Goal: Transaction & Acquisition: Purchase product/service

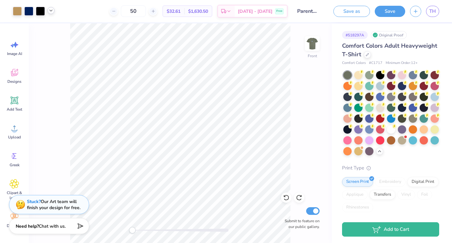
click at [53, 10] on icon at bounding box center [50, 10] width 5 height 5
click at [42, 9] on div at bounding box center [40, 10] width 9 height 9
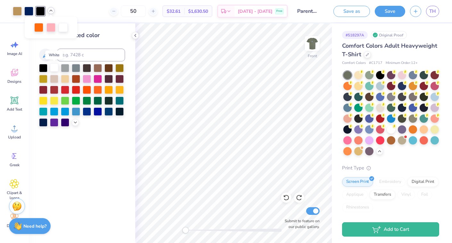
click at [54, 68] on div at bounding box center [54, 67] width 8 height 8
click at [70, 56] on input at bounding box center [91, 55] width 68 height 13
type input "281"
click at [48, 12] on icon at bounding box center [50, 10] width 5 height 5
click at [71, 10] on div "50 $31.56 Per Item $1,578.00 Total Est. Delivery [DATE] - [DATE] Free" at bounding box center [173, 11] width 228 height 22
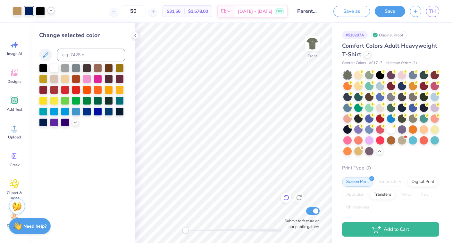
click at [287, 196] on icon at bounding box center [285, 198] width 5 height 6
click at [48, 8] on icon at bounding box center [50, 10] width 5 height 5
click at [42, 10] on div at bounding box center [40, 10] width 9 height 9
click at [68, 55] on input at bounding box center [91, 55] width 68 height 13
type input "281"
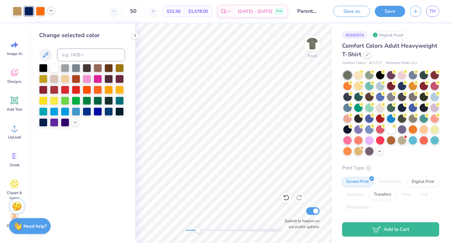
drag, startPoint x: 186, startPoint y: 230, endPoint x: 198, endPoint y: 230, distance: 11.9
click at [198, 230] on div "Accessibility label" at bounding box center [198, 230] width 6 height 6
click at [52, 11] on icon at bounding box center [50, 10] width 5 height 5
click at [66, 5] on div "50 $31.56 Per Item $1,578.00 Total Est. Delivery [DATE] - [DATE] Free" at bounding box center [173, 11] width 228 height 22
click at [169, 229] on div "Front Submit to feature on our public gallery." at bounding box center [233, 133] width 196 height 220
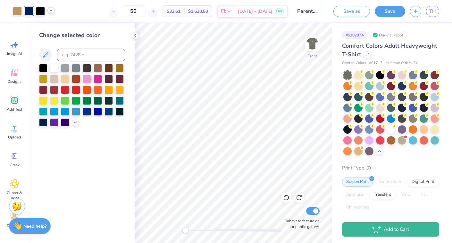
click at [183, 230] on div "Accessibility label" at bounding box center [185, 230] width 6 height 6
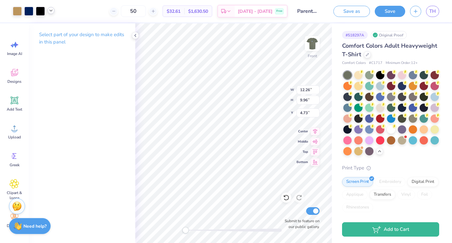
type input "12.26"
type input "9.96"
type input "4.63"
drag, startPoint x: 186, startPoint y: 230, endPoint x: 192, endPoint y: 229, distance: 5.5
click at [191, 229] on div "Accessibility label" at bounding box center [191, 230] width 6 height 6
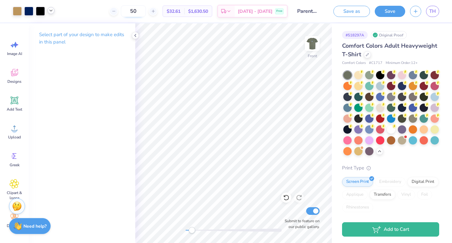
click at [145, 11] on input "50" at bounding box center [133, 11] width 25 height 12
type input "5"
type input "4"
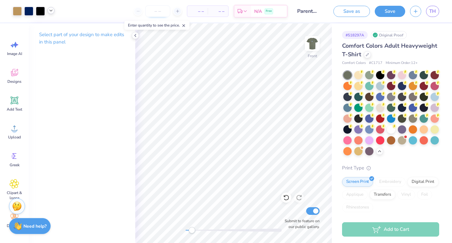
type input "4"
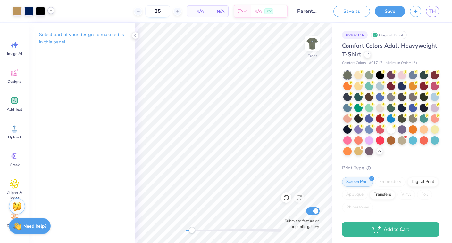
type input "25"
drag, startPoint x: 150, startPoint y: 13, endPoint x: 125, endPoint y: 12, distance: 25.6
click at [129, 12] on input "25" at bounding box center [133, 11] width 25 height 12
type input "40"
click at [89, 8] on div "40 $37.55 Per Item $1,502.00 Total Est. Delivery [DATE] - [DATE] Free" at bounding box center [173, 11] width 228 height 22
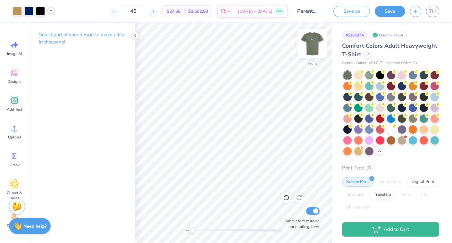
click at [316, 43] on img at bounding box center [312, 44] width 26 height 26
